Goal: Download file/media

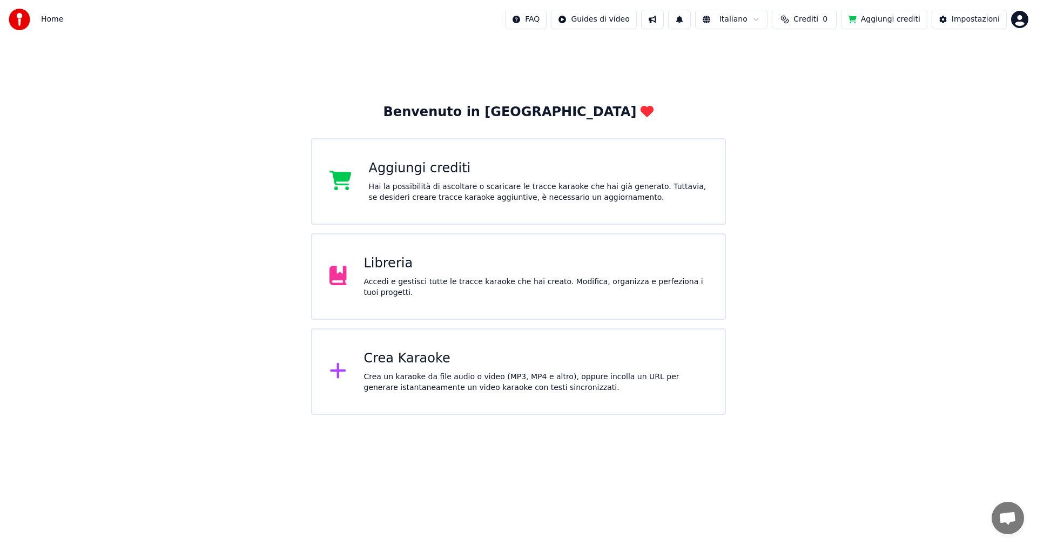
click at [409, 361] on div "Crea Karaoke" at bounding box center [536, 358] width 344 height 17
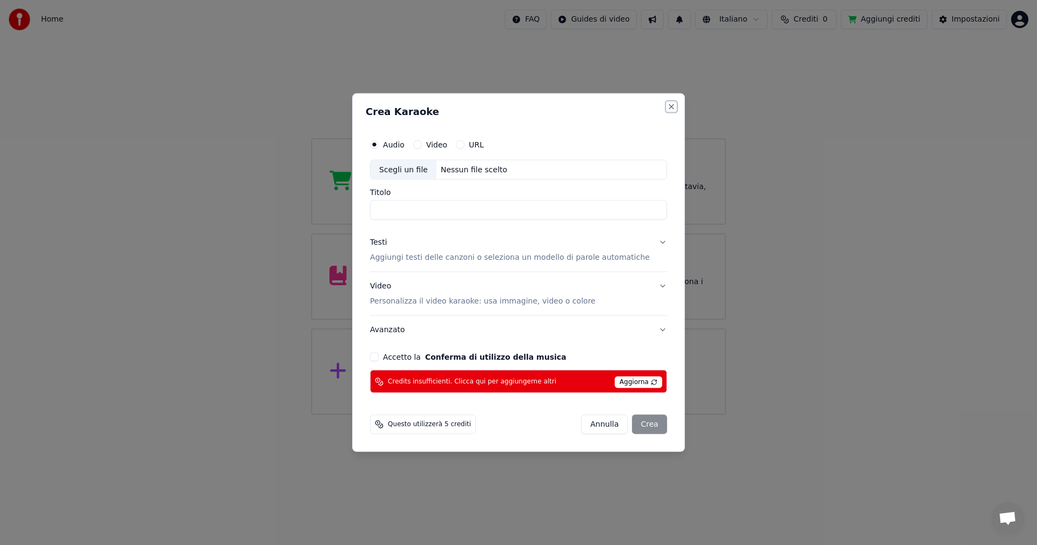
click at [667, 109] on button "Close" at bounding box center [671, 106] width 9 height 9
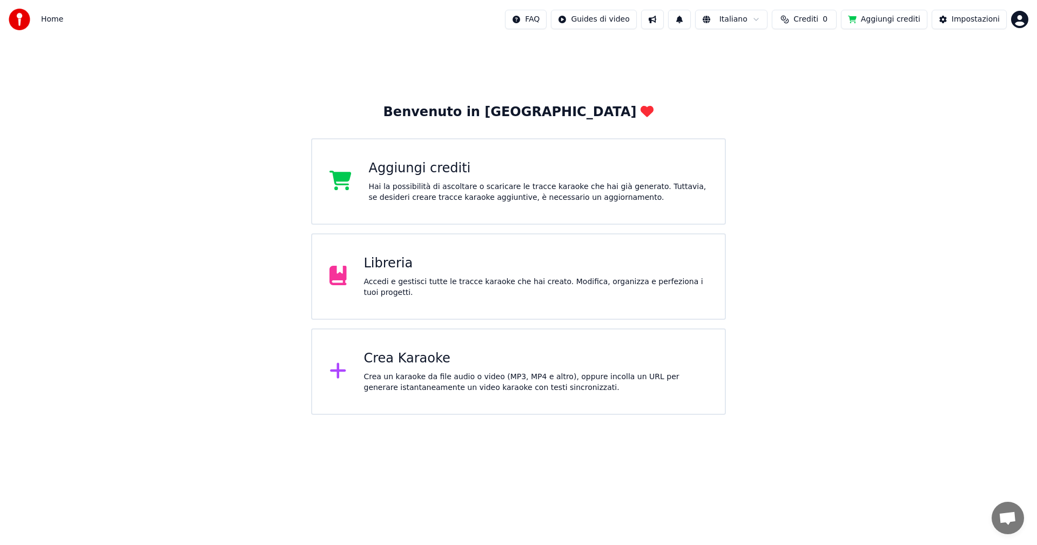
click at [429, 272] on div "Libreria" at bounding box center [536, 263] width 344 height 17
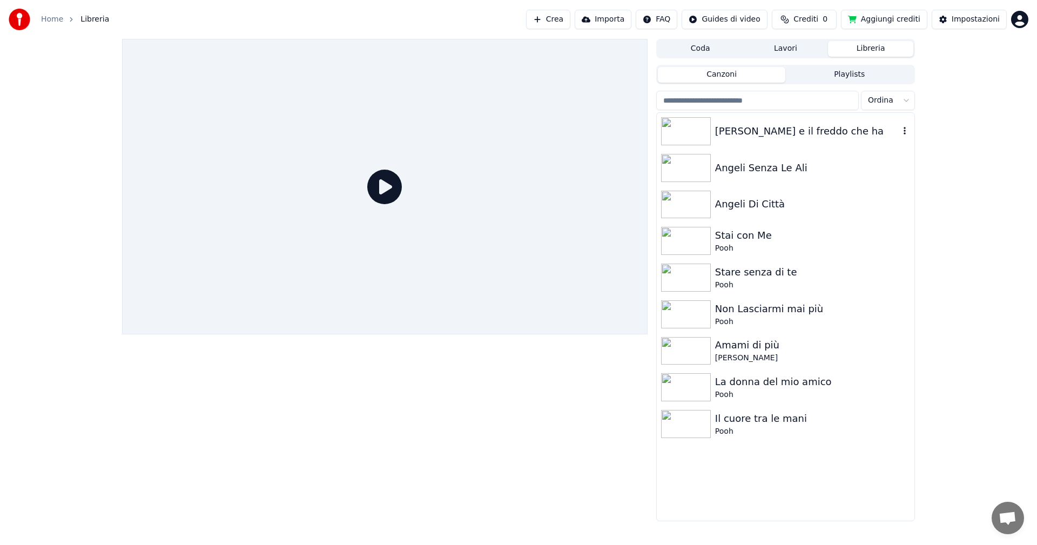
click at [780, 131] on div "Anna e il freddo che ha" at bounding box center [807, 131] width 184 height 15
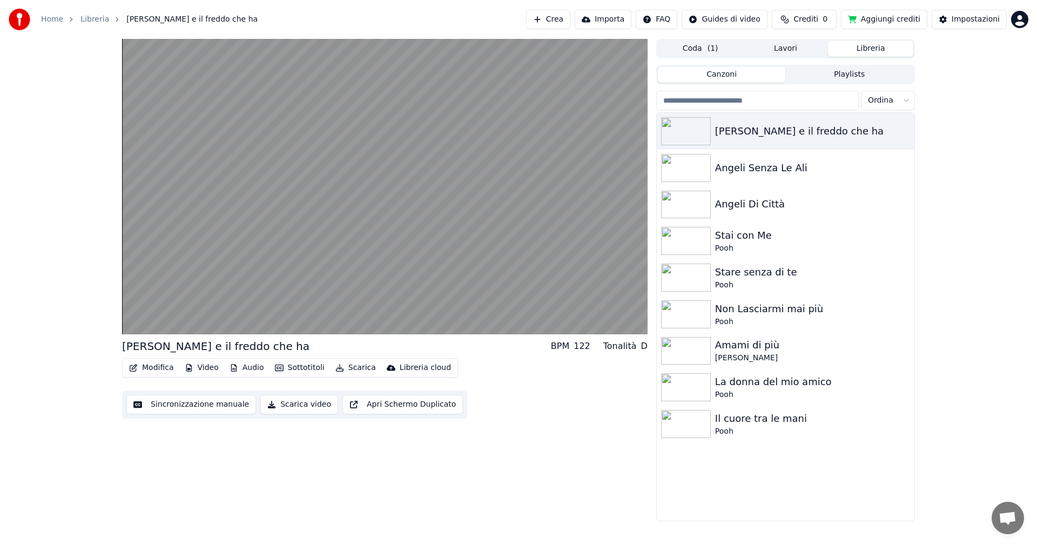
click at [349, 371] on button "Scarica" at bounding box center [355, 367] width 49 height 15
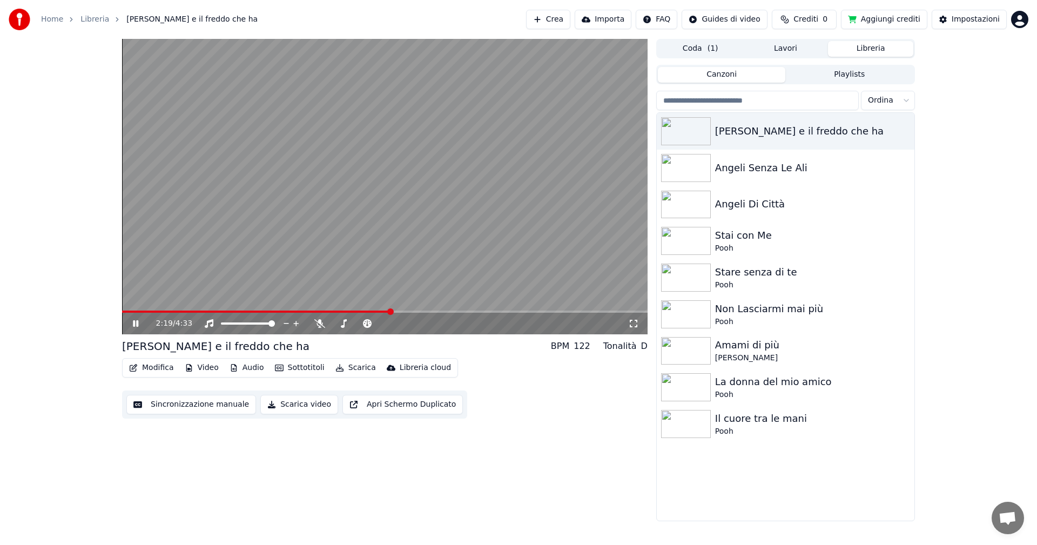
click at [813, 16] on span "Crediti" at bounding box center [805, 19] width 25 height 11
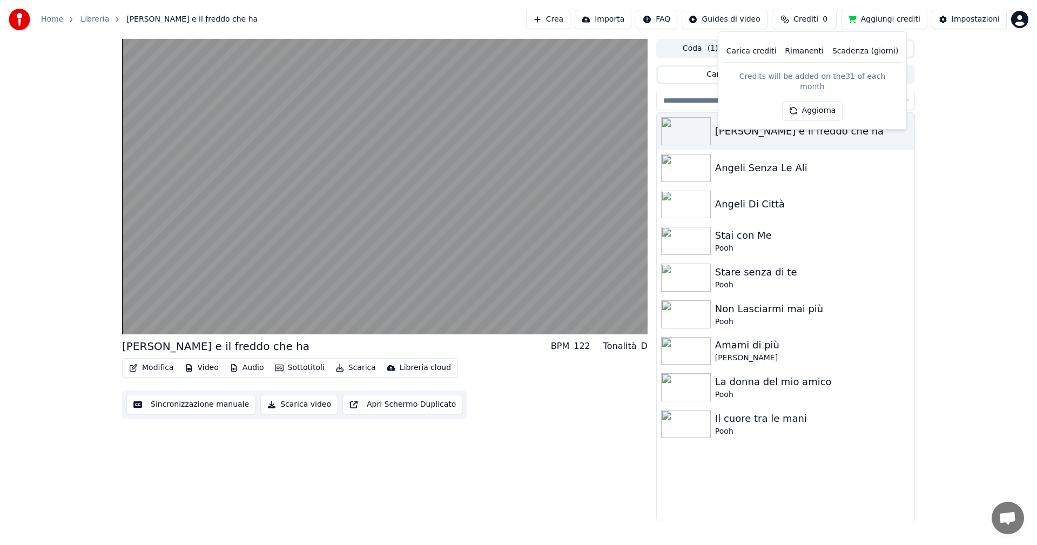
click at [808, 52] on th "Rimanenti" at bounding box center [804, 52] width 48 height 22
click at [809, 53] on th "Rimanenti" at bounding box center [804, 52] width 48 height 22
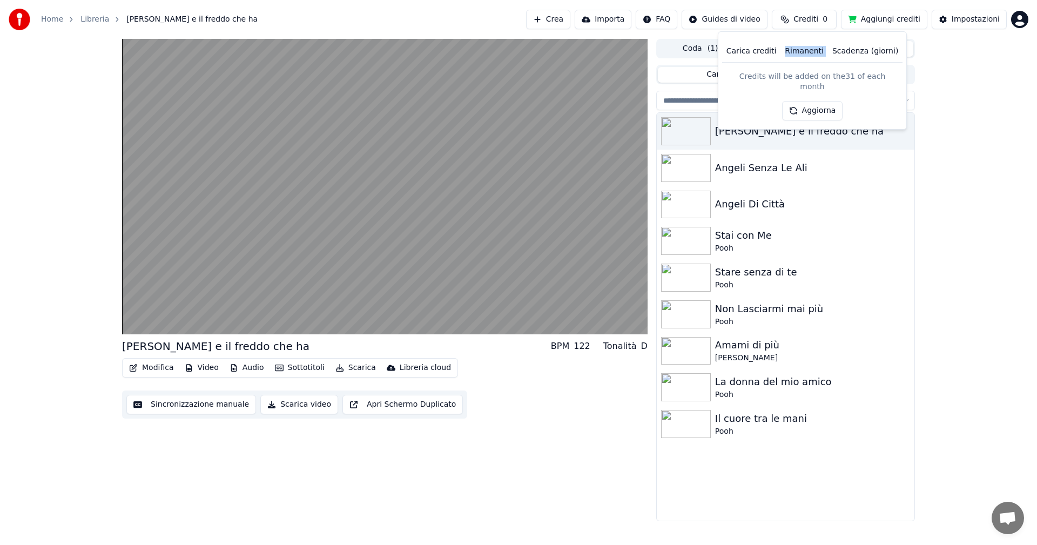
click at [809, 53] on th "Rimanenti" at bounding box center [804, 52] width 48 height 22
click at [852, 54] on th "Scadenza (giorni)" at bounding box center [865, 52] width 75 height 22
click at [963, 205] on div "Anna e il freddo che ha BPM 122 Tonalità D Modifica Video Audio Sottotitoli Sca…" at bounding box center [518, 280] width 1037 height 482
